Goal: Find specific page/section: Find specific page/section

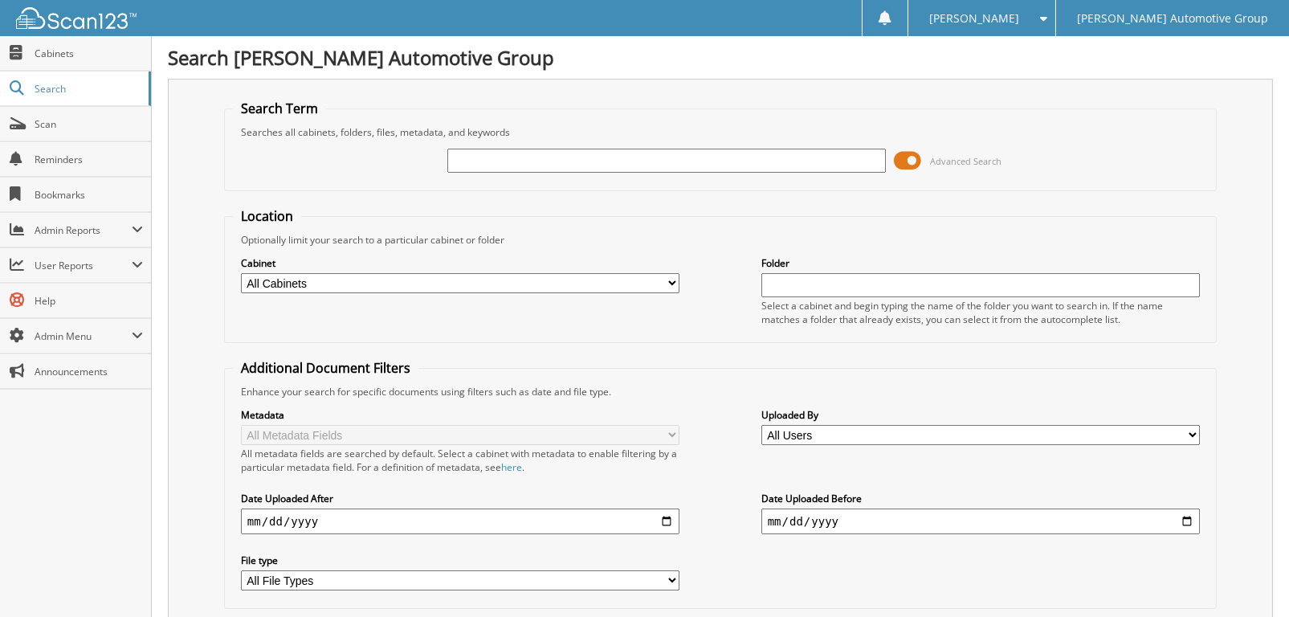
click at [480, 157] on input "text" at bounding box center [667, 161] width 439 height 24
type input "HY8451"
select select "8246"
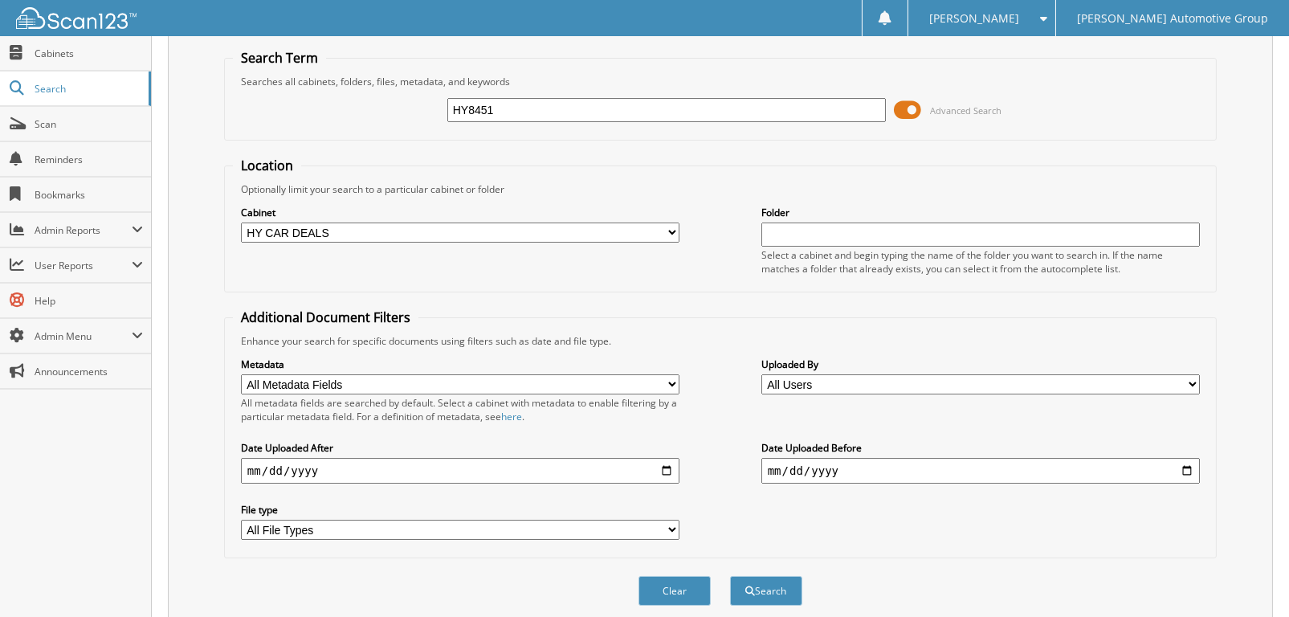
scroll to position [98, 0]
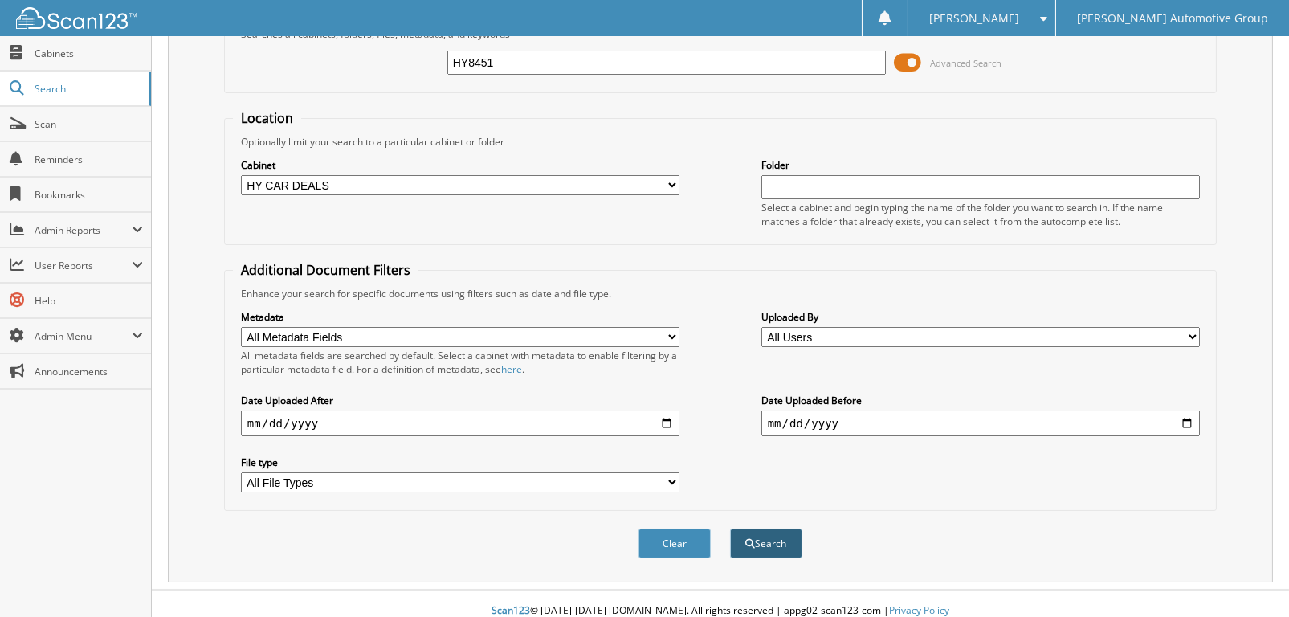
click at [764, 529] on button "Search" at bounding box center [766, 544] width 72 height 30
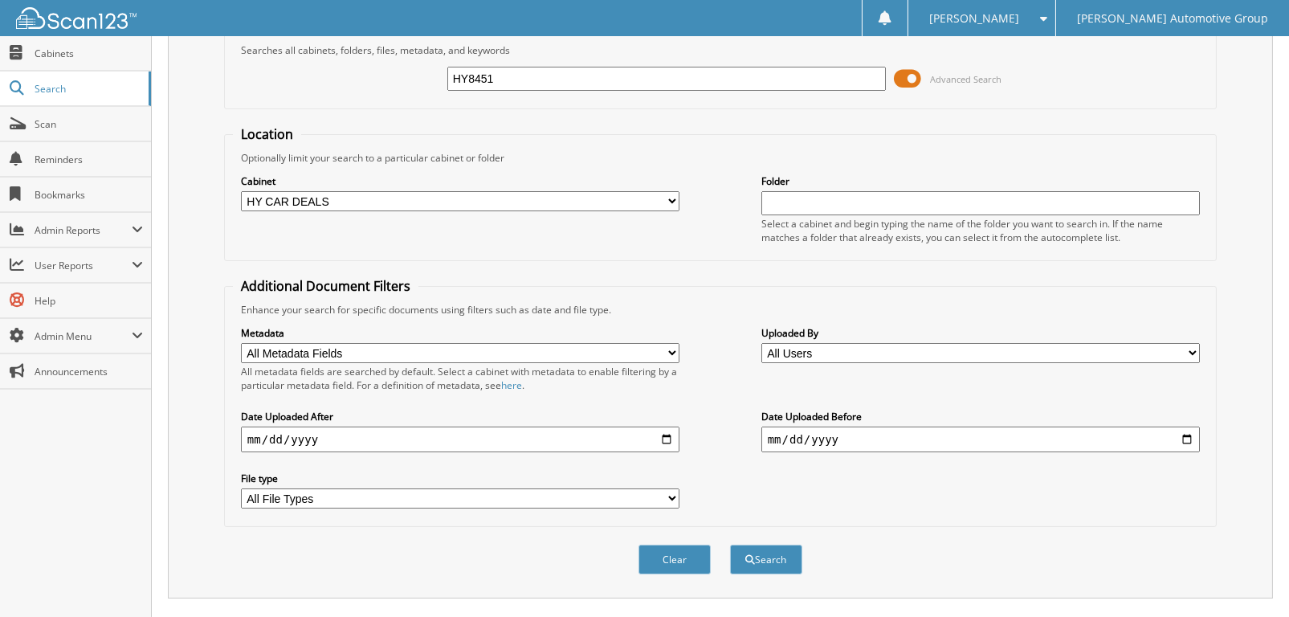
scroll to position [321, 0]
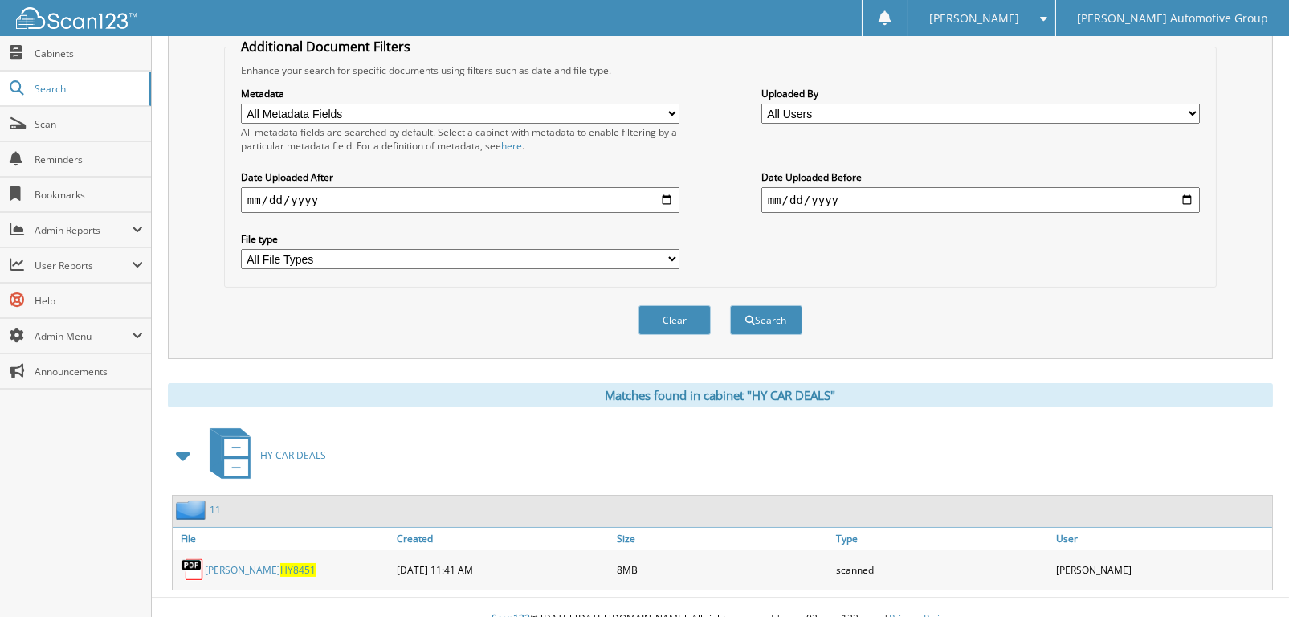
click at [243, 563] on link "[PERSON_NAME] HY8451" at bounding box center [260, 570] width 111 height 14
